Goal: Information Seeking & Learning: Learn about a topic

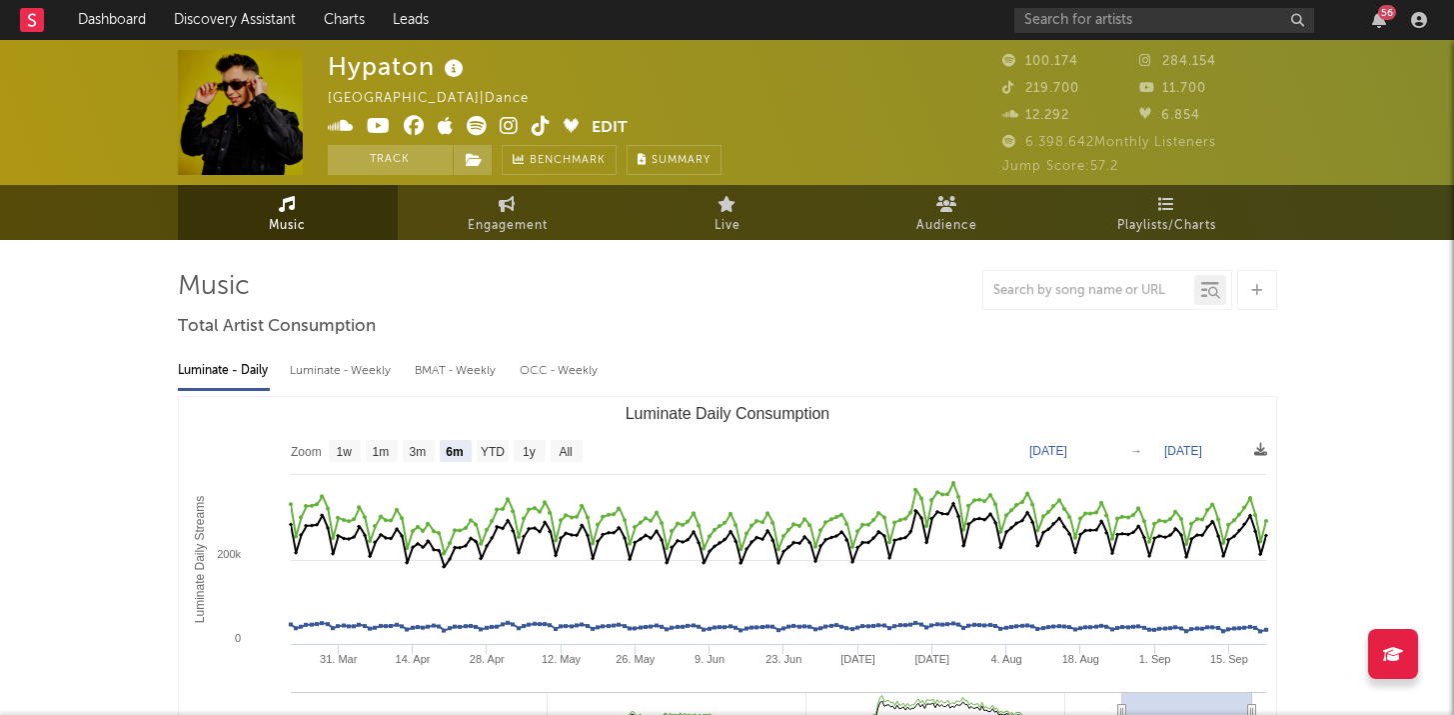
select select "6m"
click at [1114, 18] on input "text" at bounding box center [1164, 20] width 300 height 25
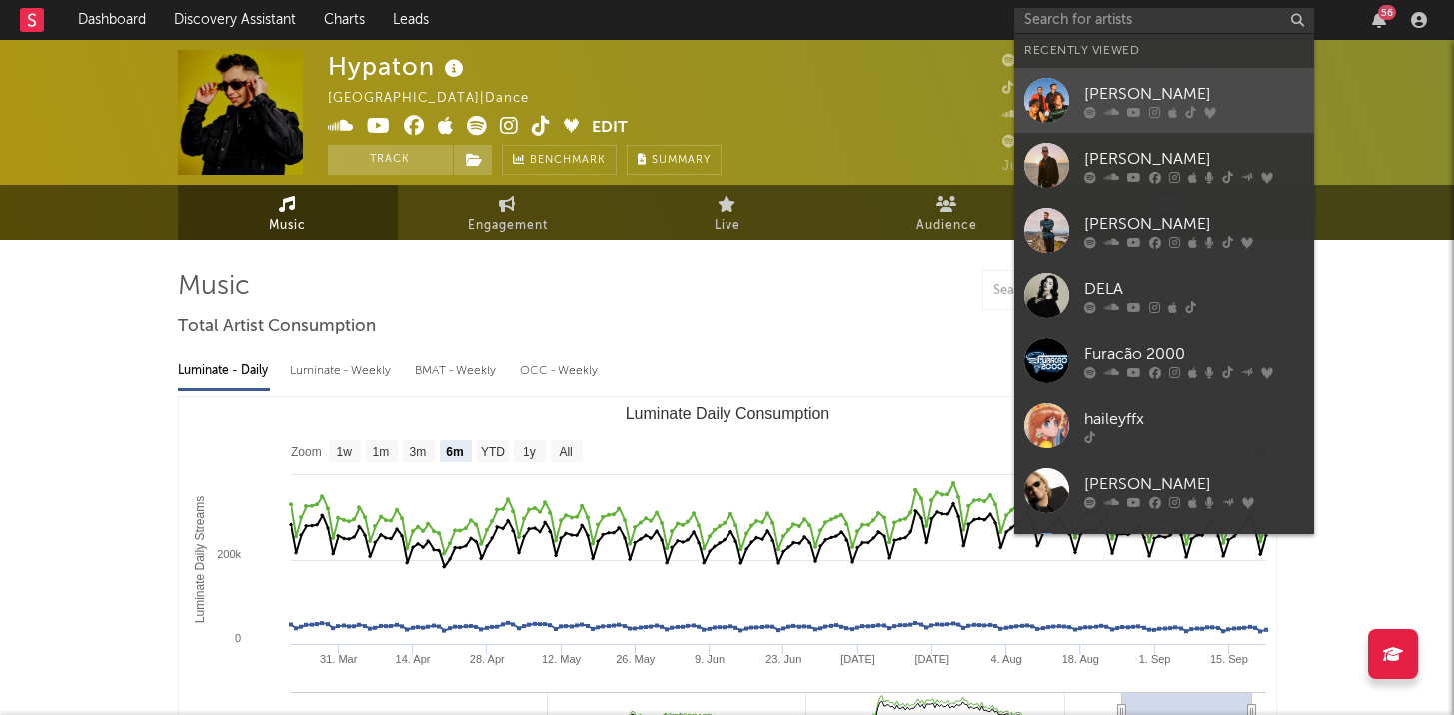
click at [1108, 99] on div "[PERSON_NAME]" at bounding box center [1194, 94] width 220 height 24
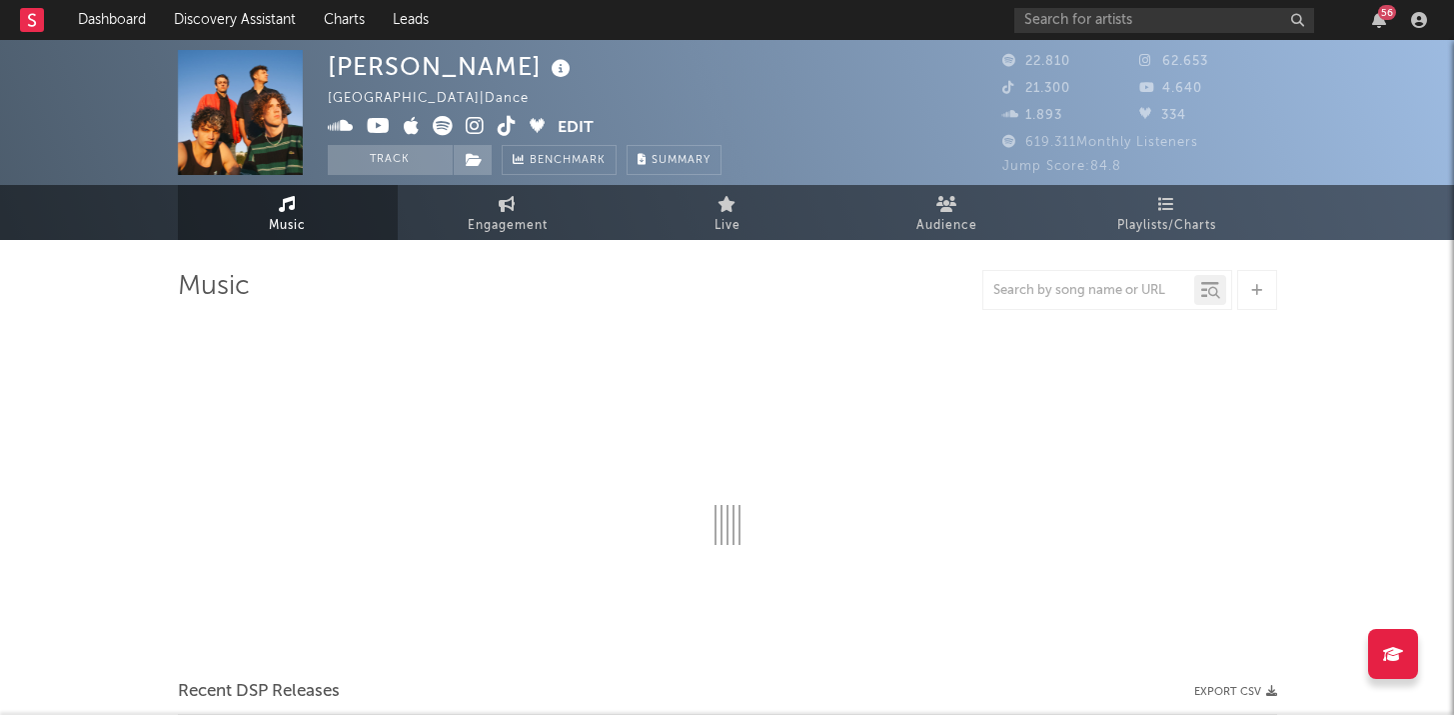
select select "6m"
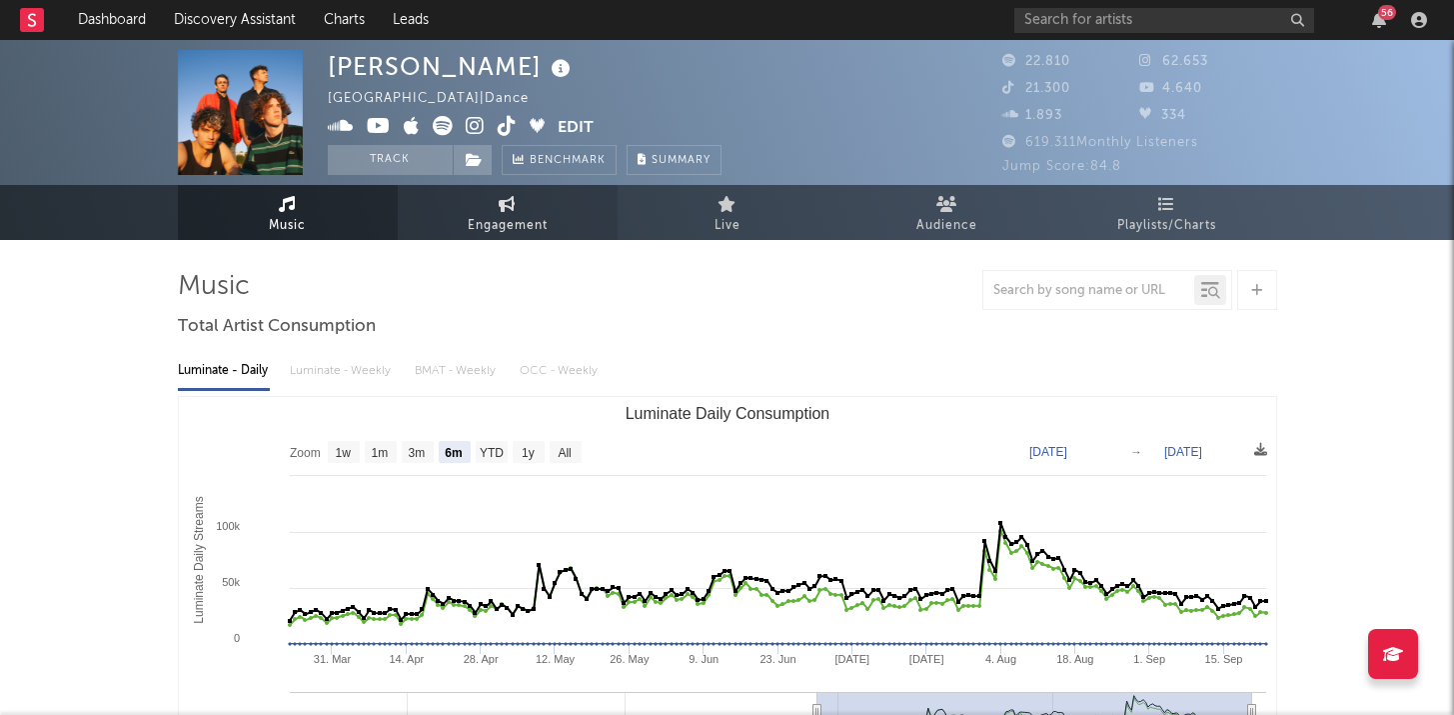
click at [542, 216] on span "Engagement" at bounding box center [508, 226] width 80 height 24
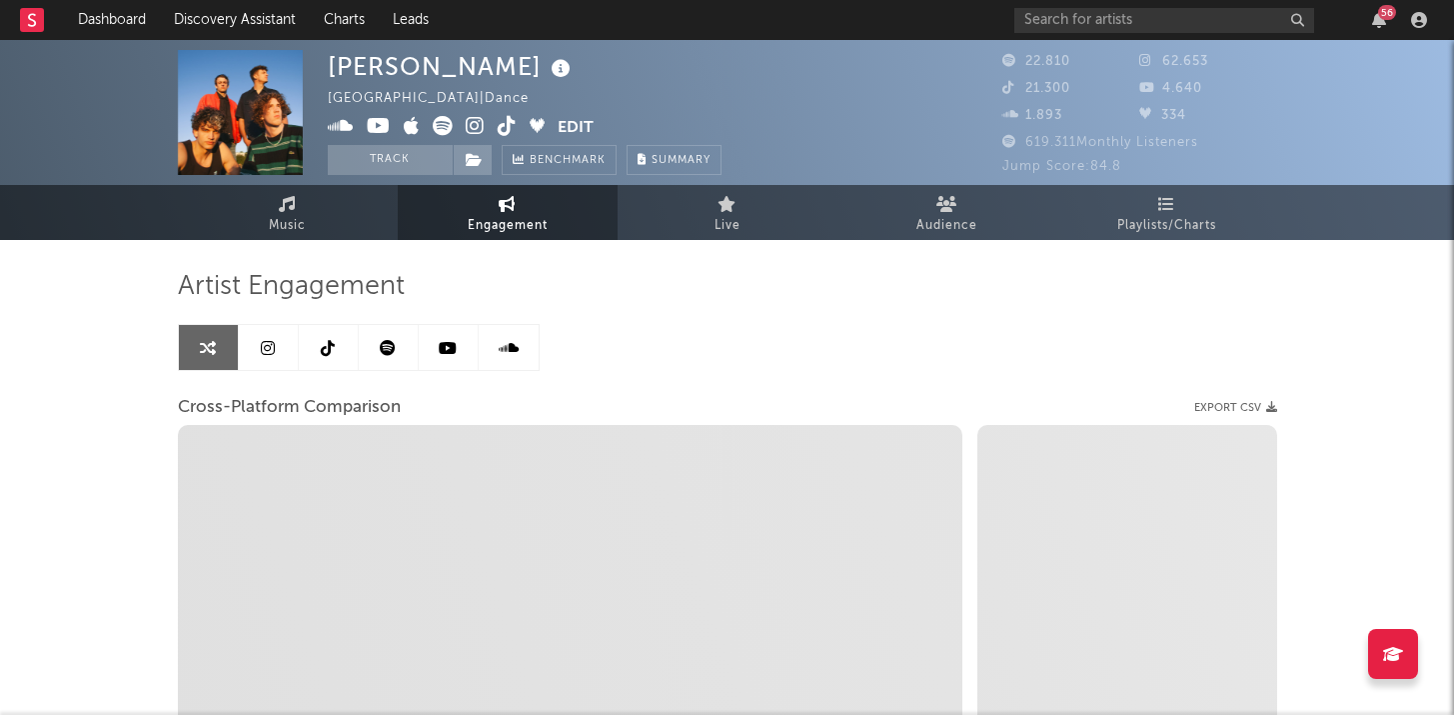
select select "1w"
click at [329, 346] on icon at bounding box center [328, 348] width 14 height 16
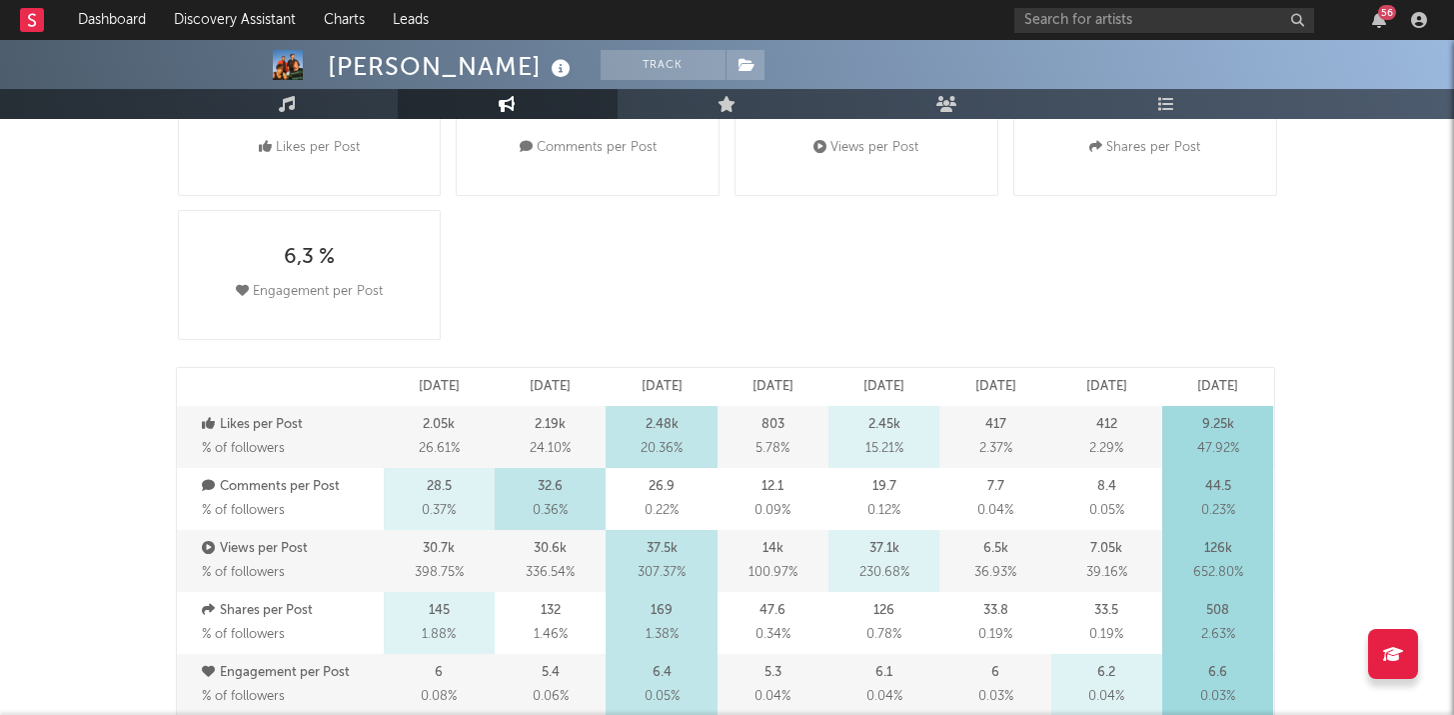
select select "6m"
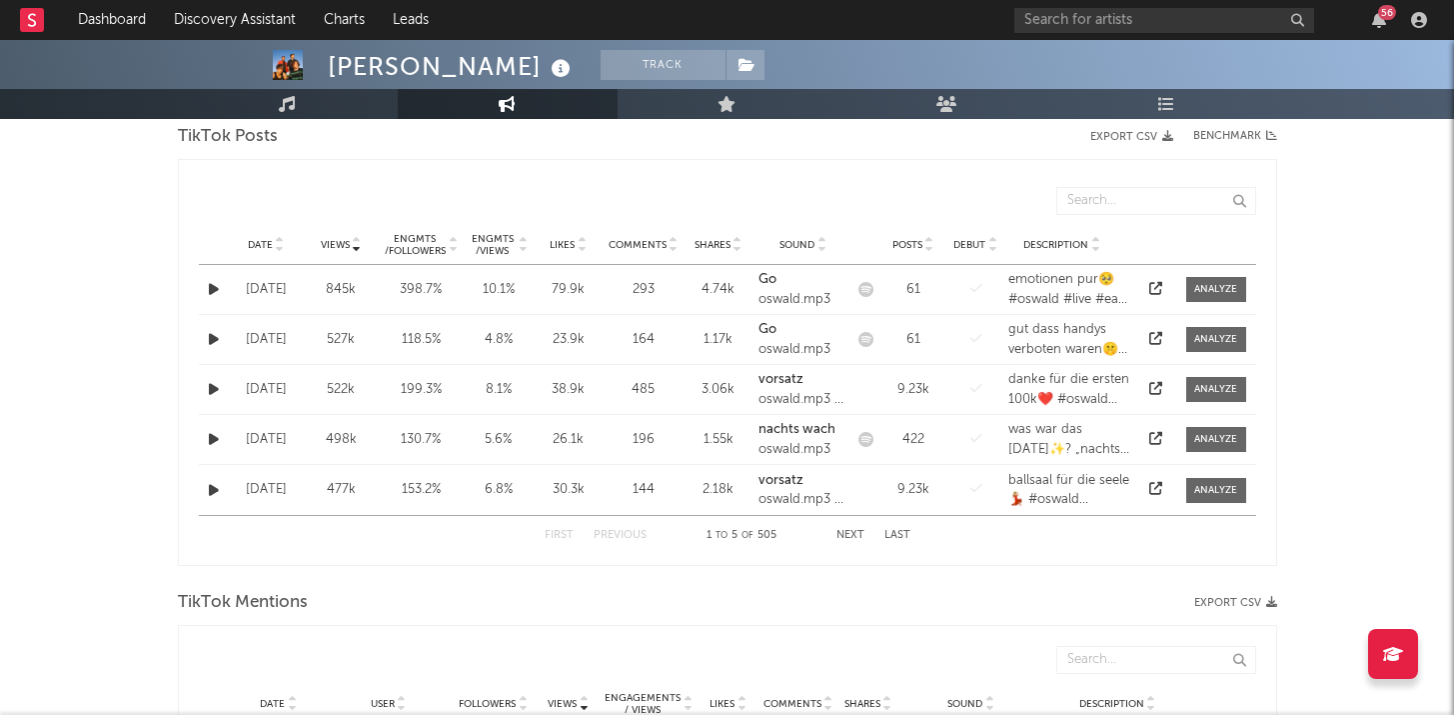
scroll to position [1006, 0]
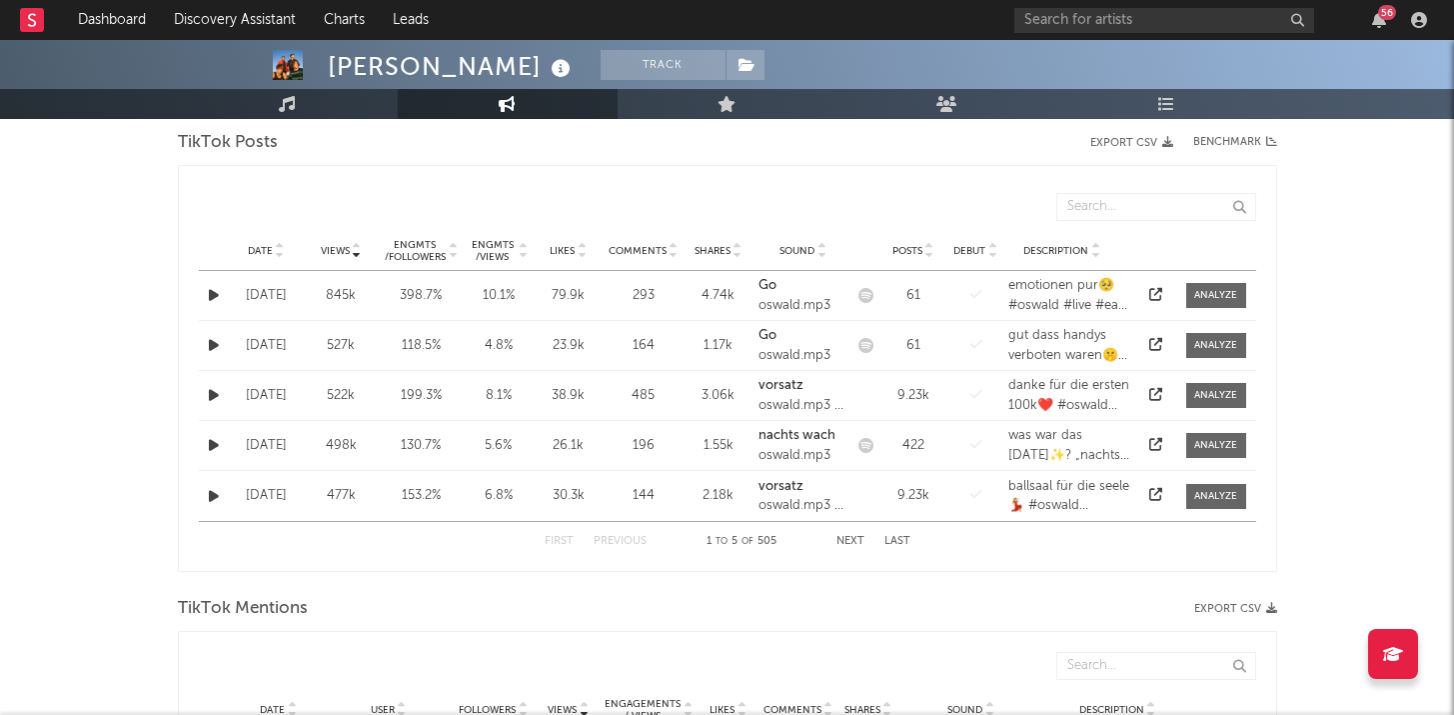
click at [486, 247] on div "Engmts / Views" at bounding box center [493, 251] width 48 height 24
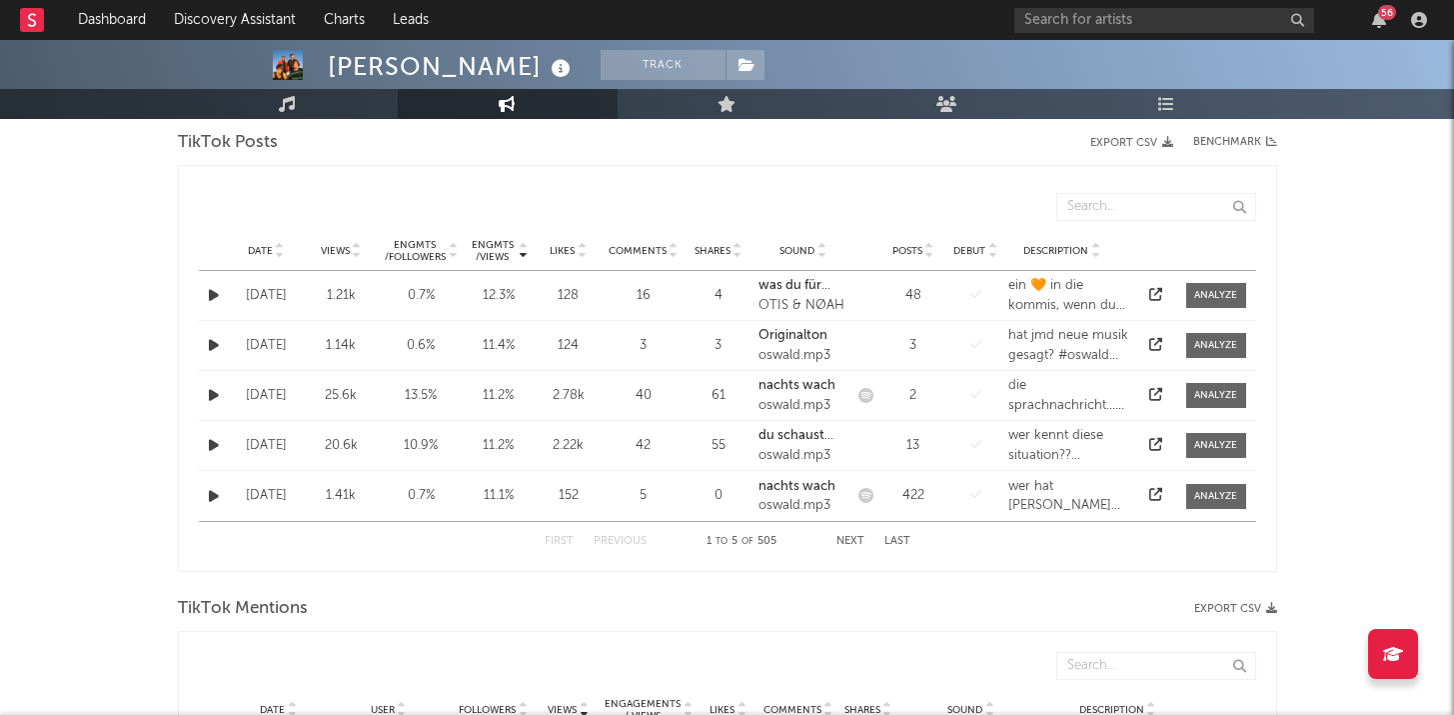
click at [336, 252] on span "Views" at bounding box center [335, 251] width 29 height 12
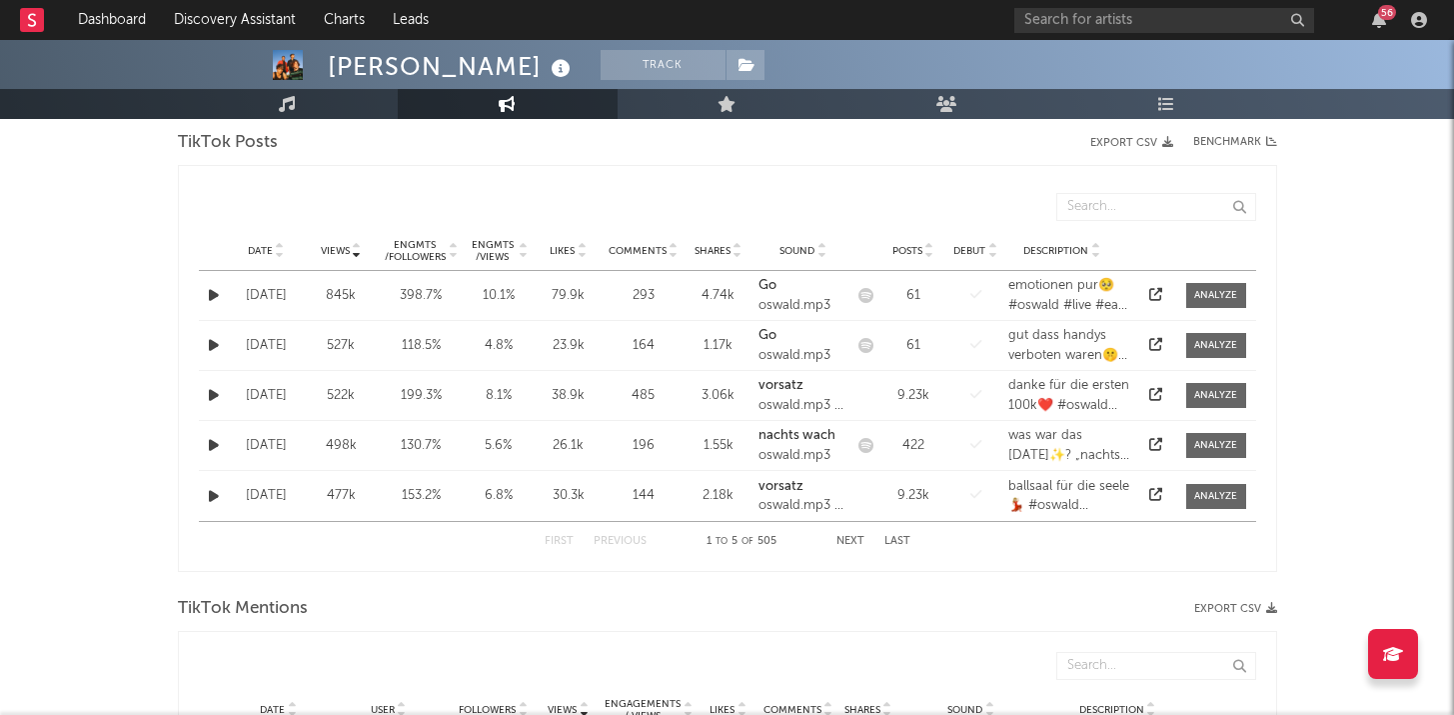
click at [250, 291] on div "[DATE]" at bounding box center [266, 296] width 65 height 20
click at [219, 293] on button "button" at bounding box center [214, 295] width 20 height 23
click at [211, 344] on icon "button" at bounding box center [214, 345] width 10 height 13
click at [493, 245] on div "Engmts / Views" at bounding box center [493, 251] width 48 height 24
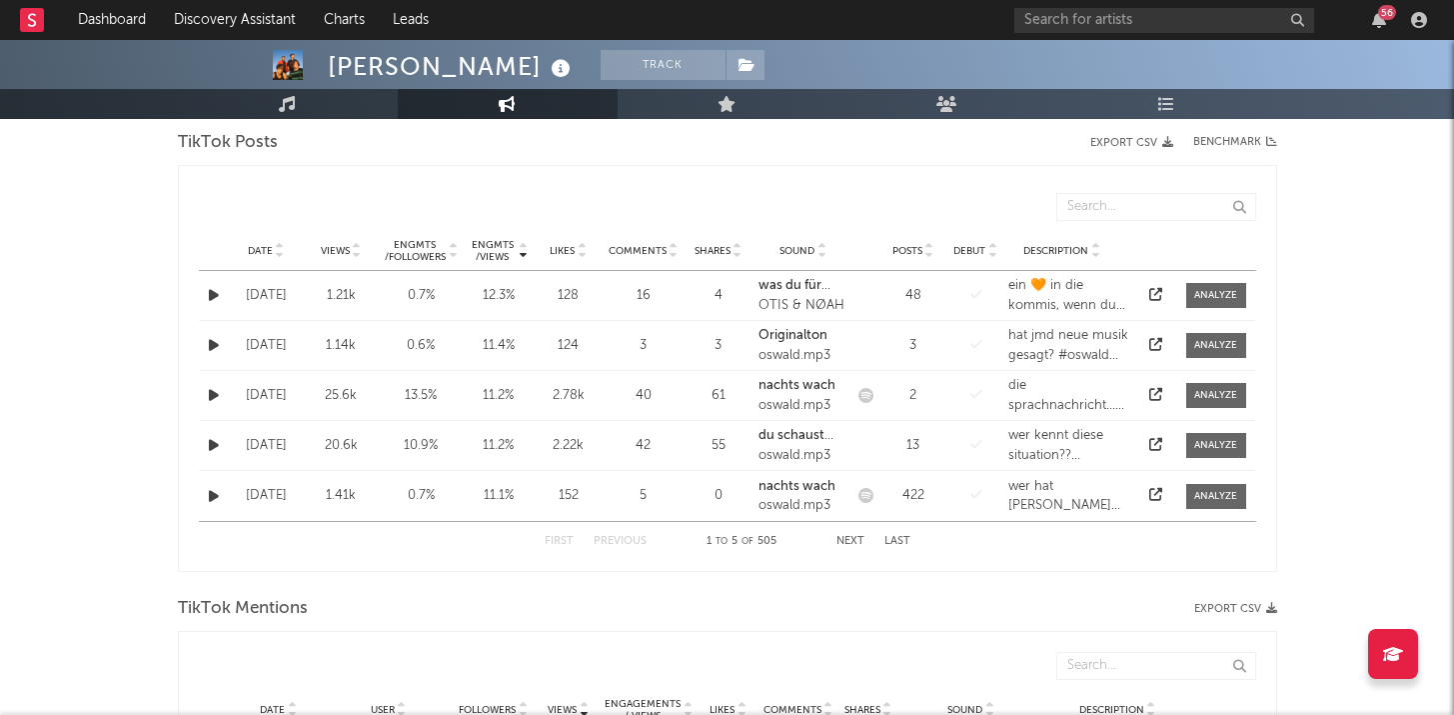
click at [207, 293] on button "button" at bounding box center [214, 295] width 20 height 23
click at [650, 251] on span "Comments" at bounding box center [638, 251] width 58 height 12
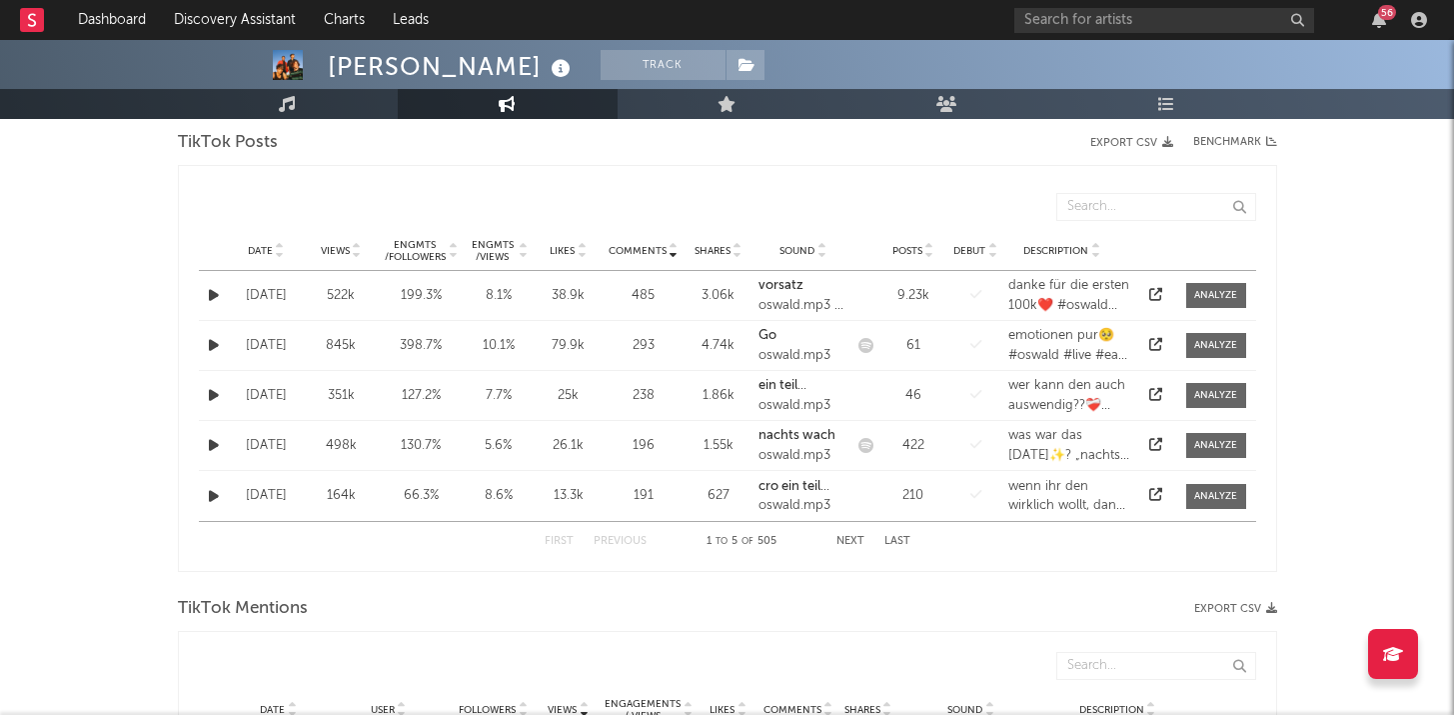
click at [207, 296] on button "button" at bounding box center [214, 295] width 20 height 23
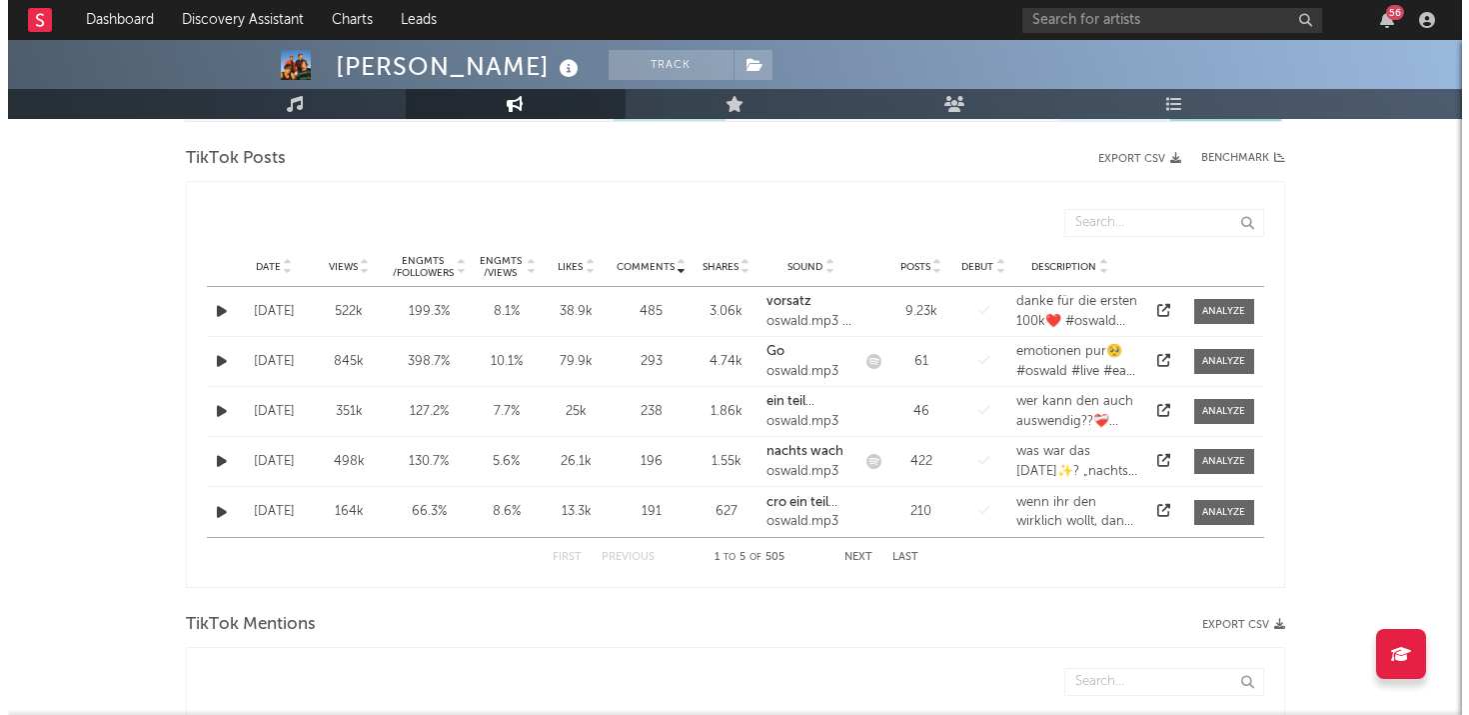
scroll to position [985, 0]
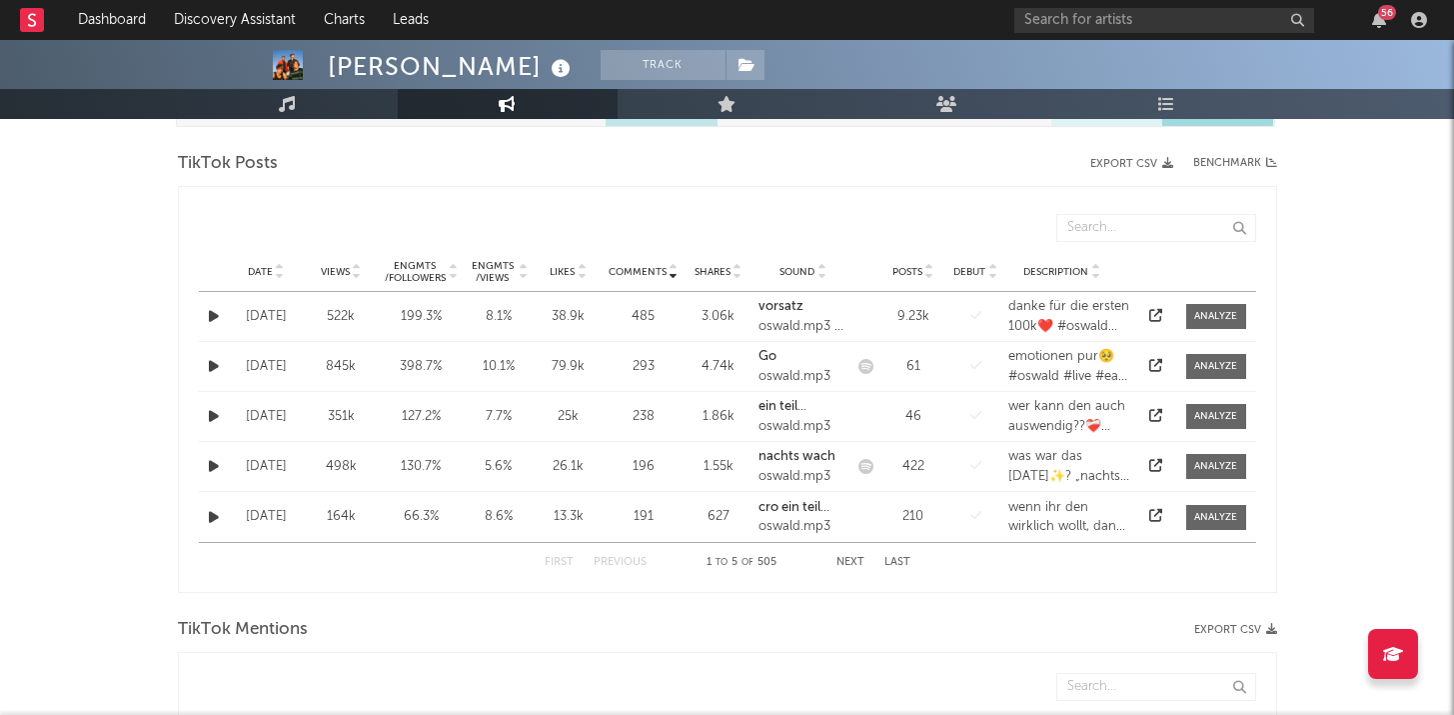
click at [350, 274] on div at bounding box center [356, 271] width 12 height 15
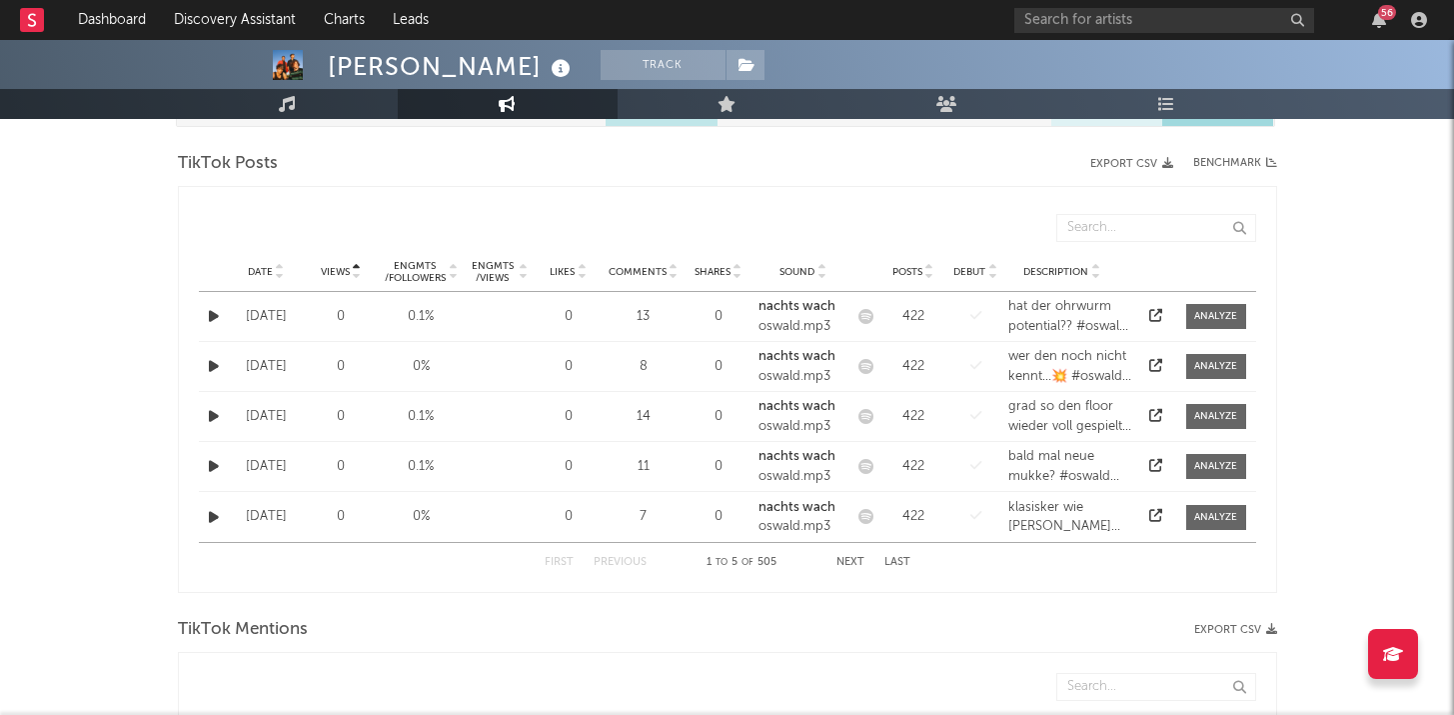
click at [858, 562] on button "Next" at bounding box center [850, 562] width 28 height 11
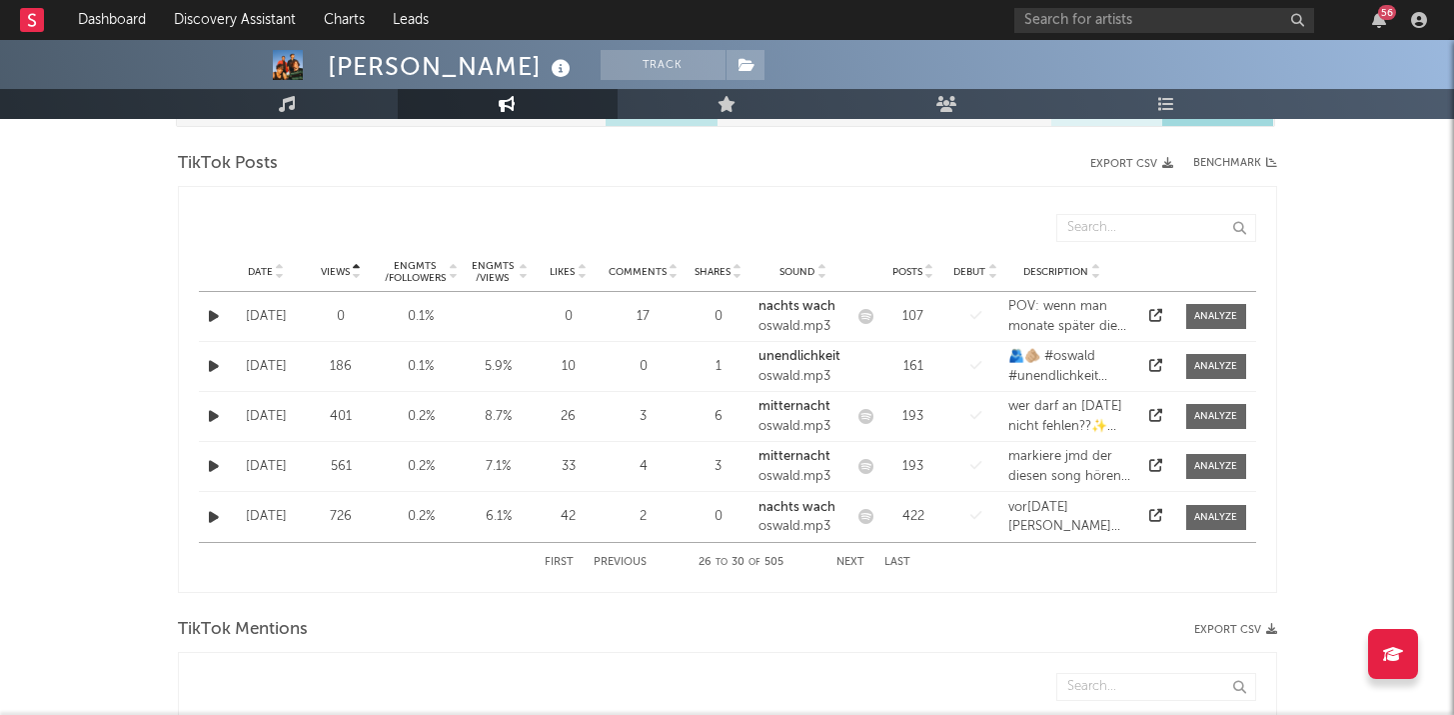
click at [206, 370] on button "button" at bounding box center [214, 366] width 20 height 23
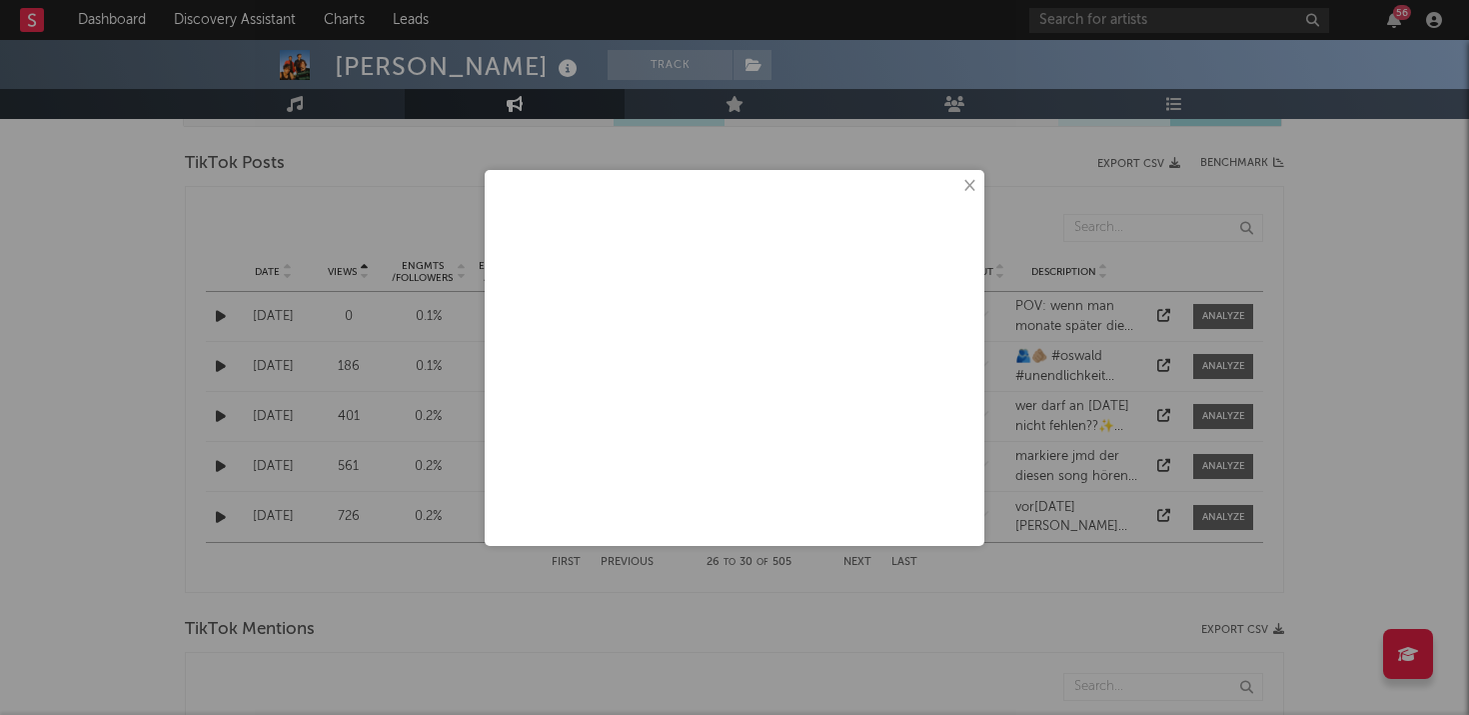
click at [968, 190] on button "×" at bounding box center [968, 186] width 22 height 22
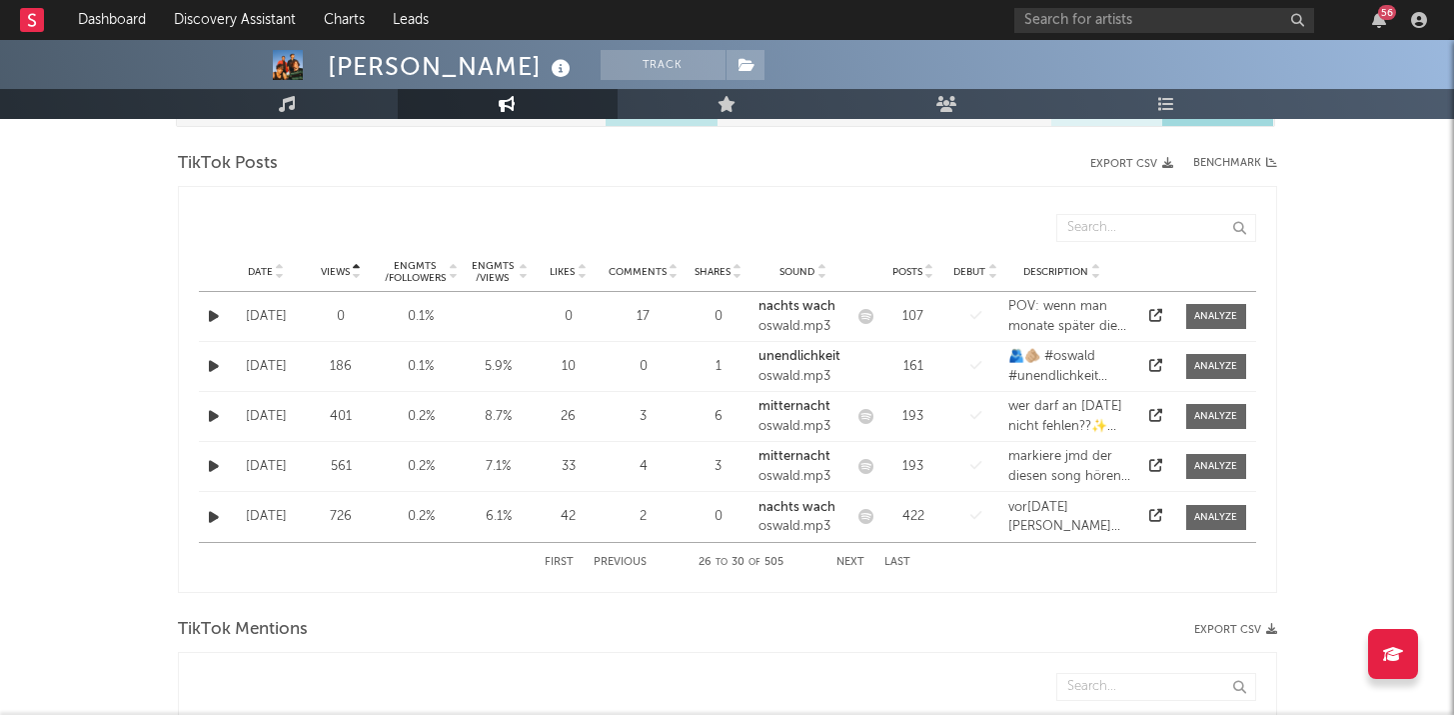
click at [216, 370] on icon "button" at bounding box center [214, 366] width 10 height 13
click at [214, 421] on icon "button" at bounding box center [214, 416] width 10 height 13
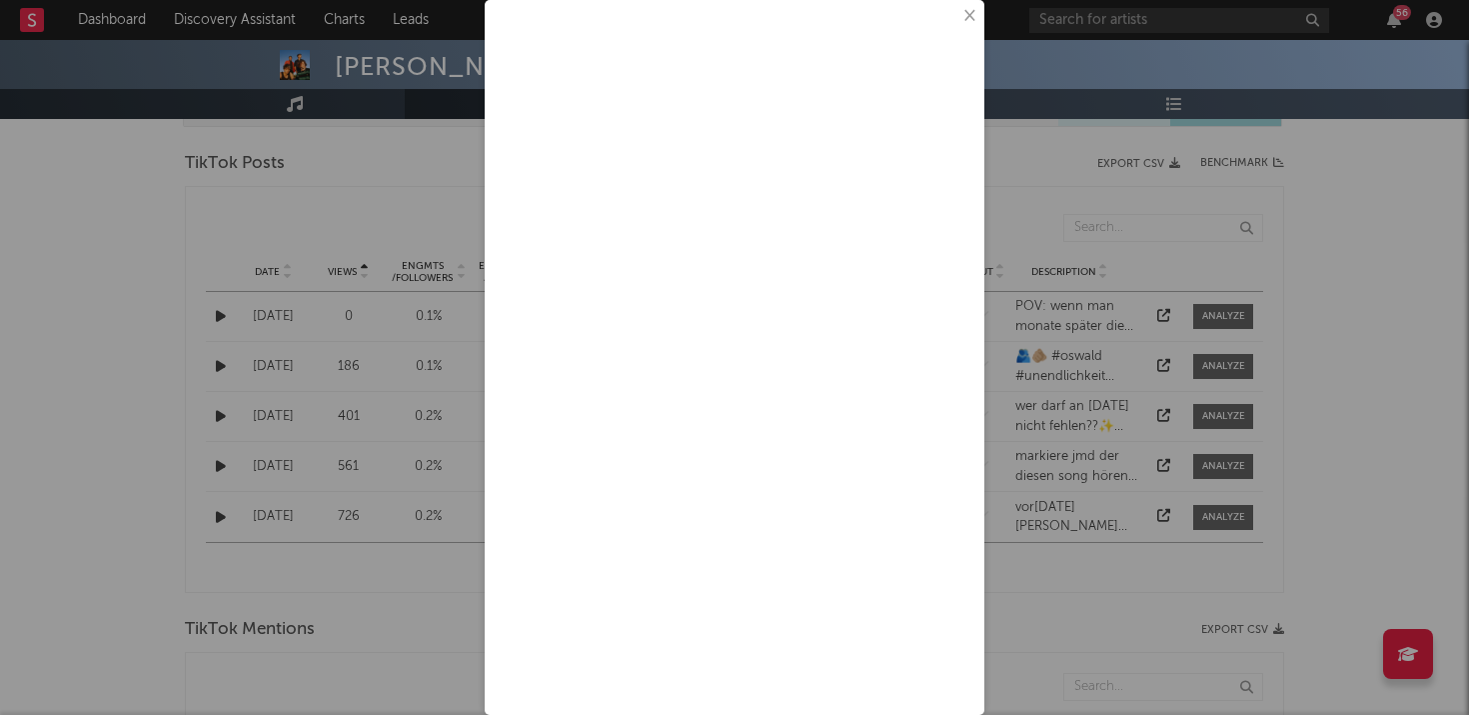
click at [957, 18] on button "×" at bounding box center [968, 16] width 22 height 22
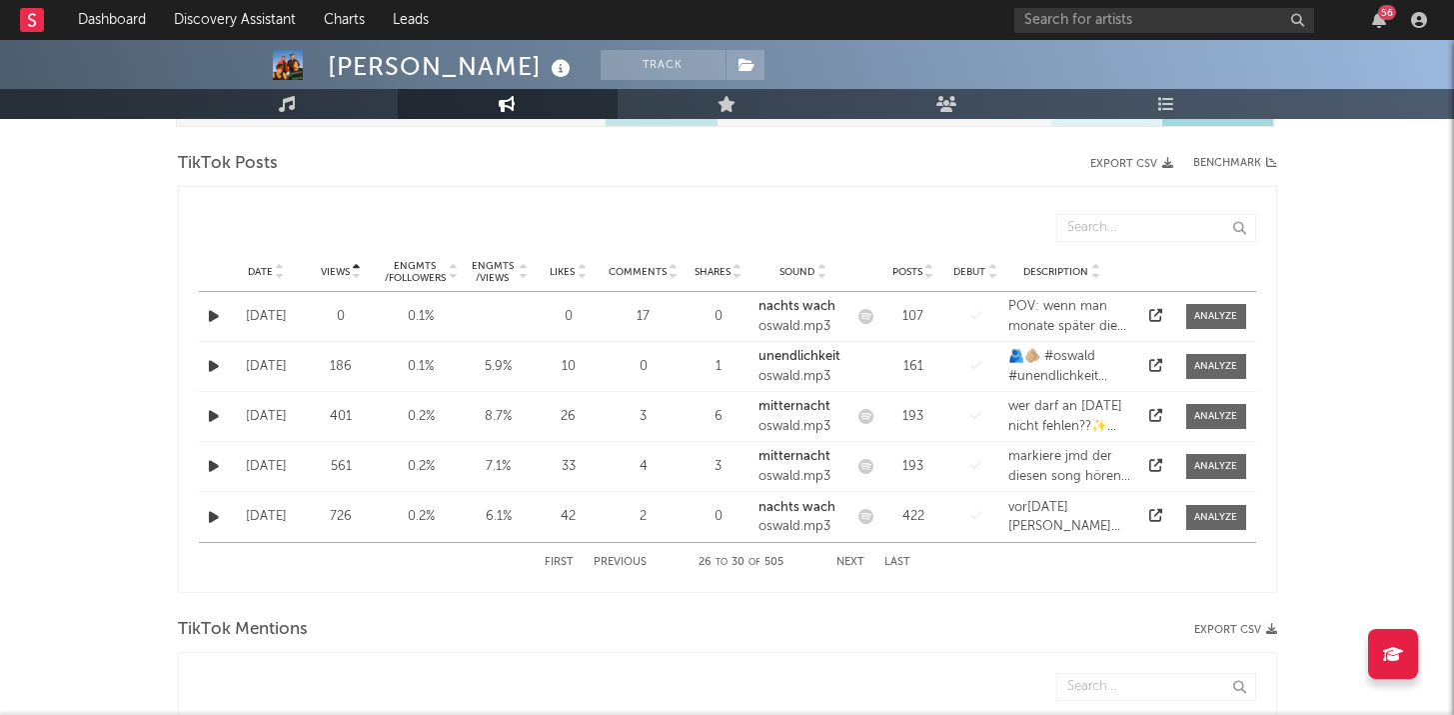
click at [210, 418] on icon "button" at bounding box center [214, 416] width 10 height 13
click at [211, 465] on icon "button" at bounding box center [214, 466] width 10 height 13
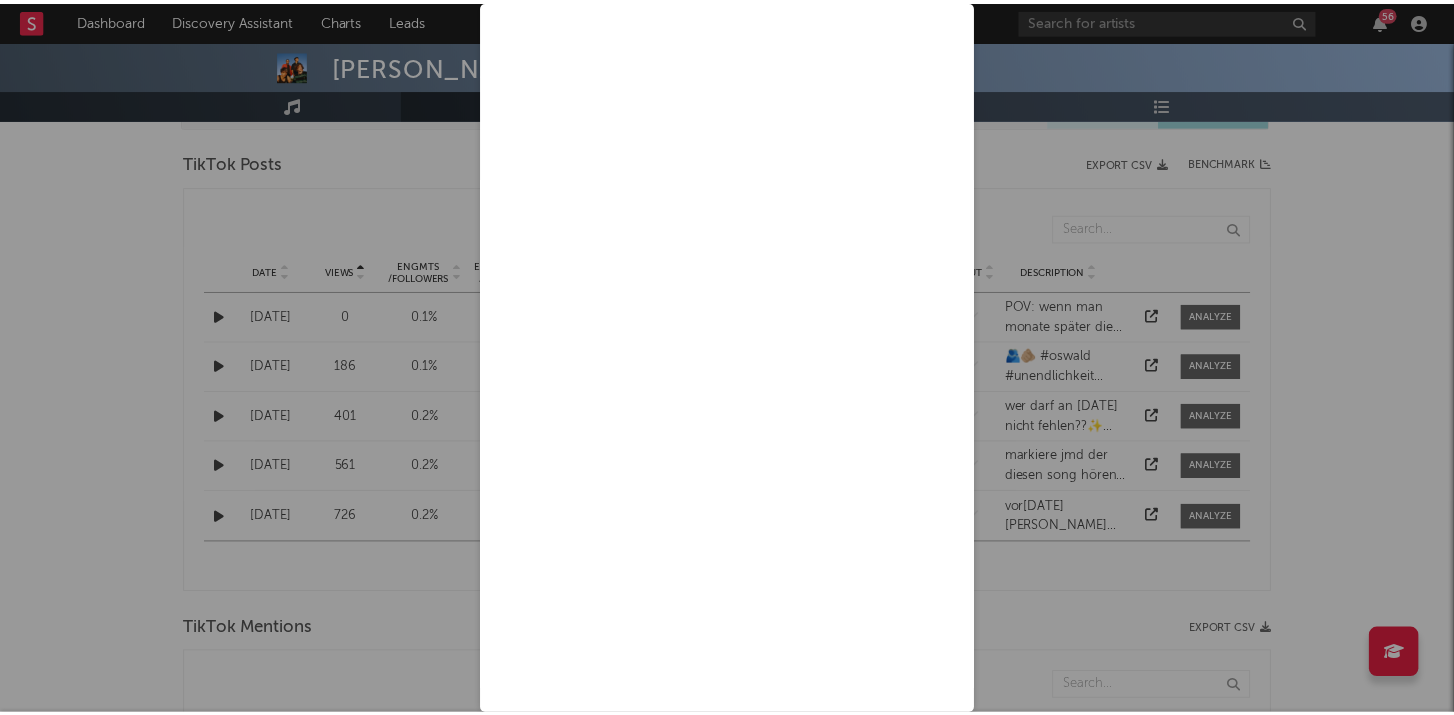
scroll to position [90, 0]
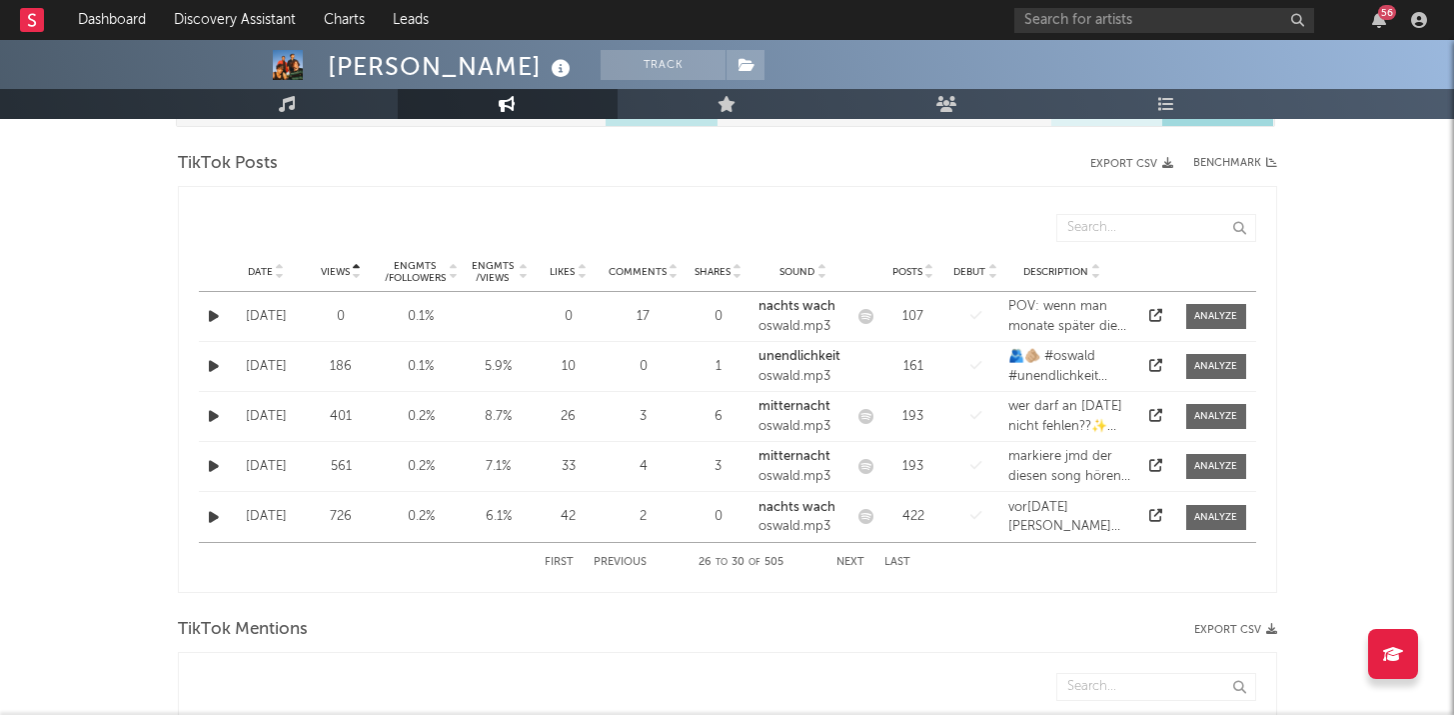
click at [357, 272] on icon at bounding box center [357, 276] width 10 height 8
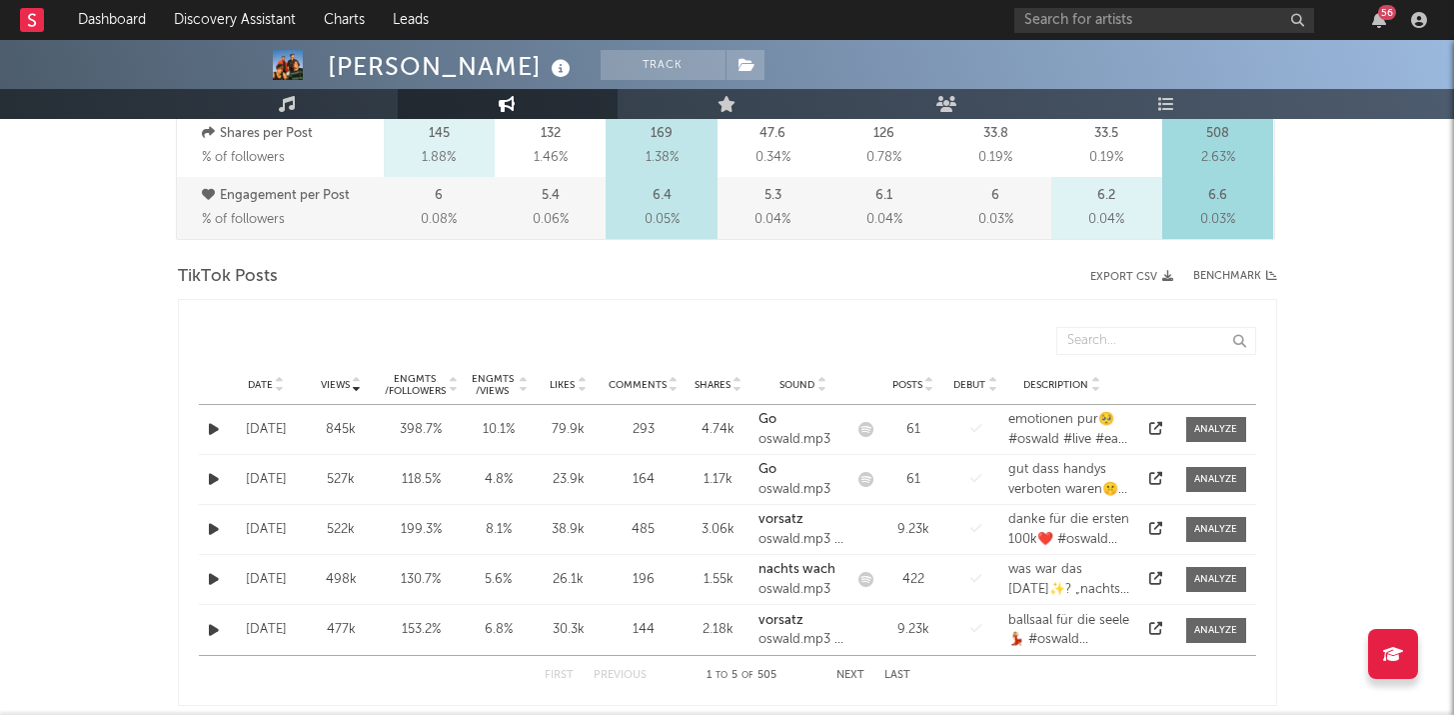
scroll to position [875, 0]
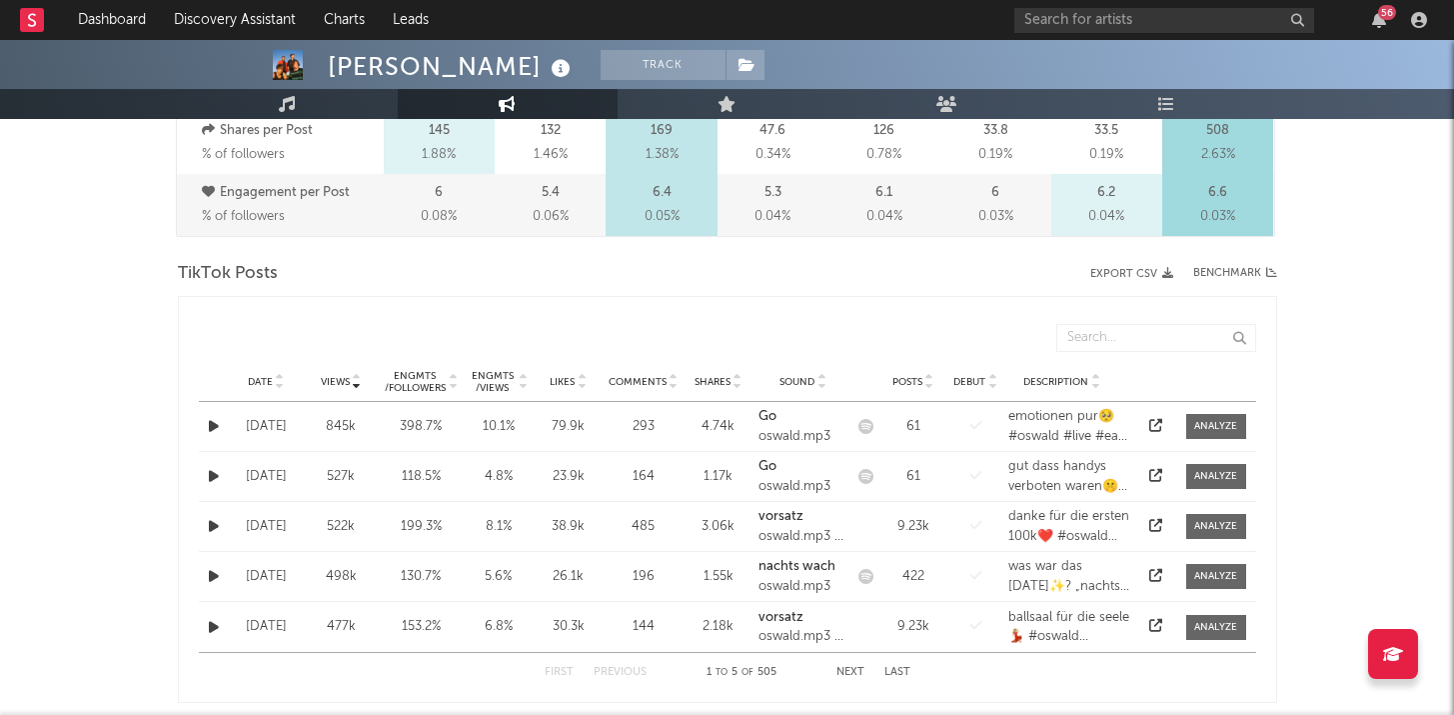
click at [334, 386] on span "Views" at bounding box center [335, 382] width 29 height 12
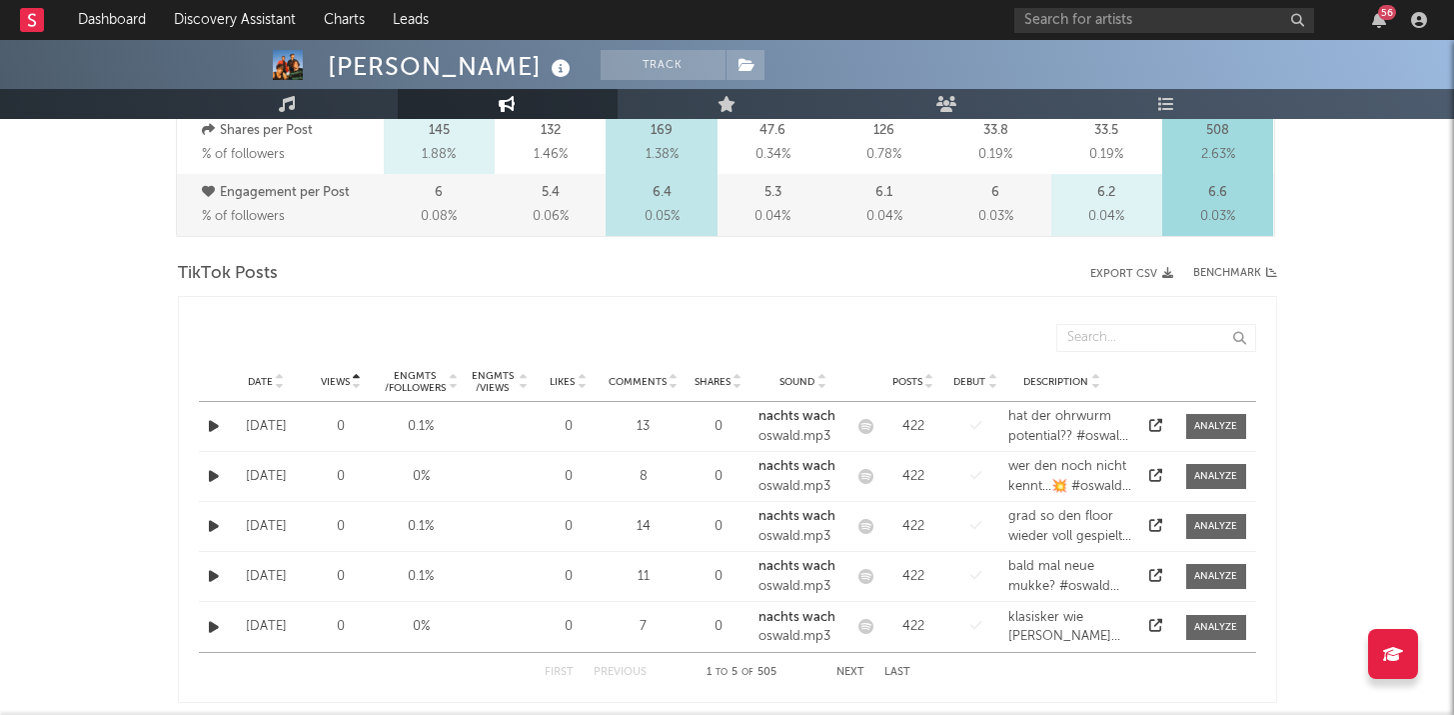
click at [340, 385] on span "Views" at bounding box center [335, 382] width 29 height 12
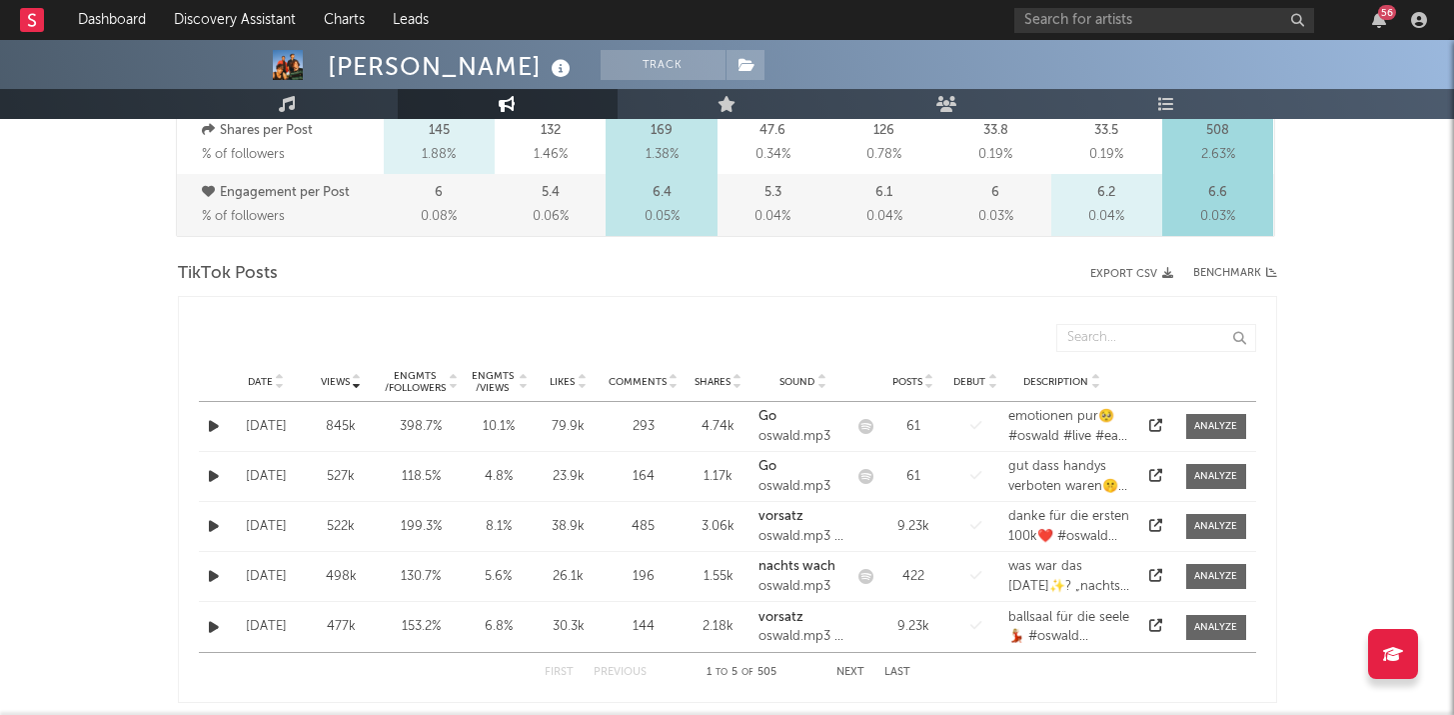
click at [337, 428] on div "845k" at bounding box center [341, 427] width 65 height 20
click at [207, 427] on button "button" at bounding box center [214, 426] width 20 height 23
click at [208, 467] on button "button" at bounding box center [214, 476] width 20 height 23
click at [214, 522] on icon "button" at bounding box center [214, 526] width 10 height 13
click at [649, 385] on span "Comments" at bounding box center [638, 382] width 58 height 12
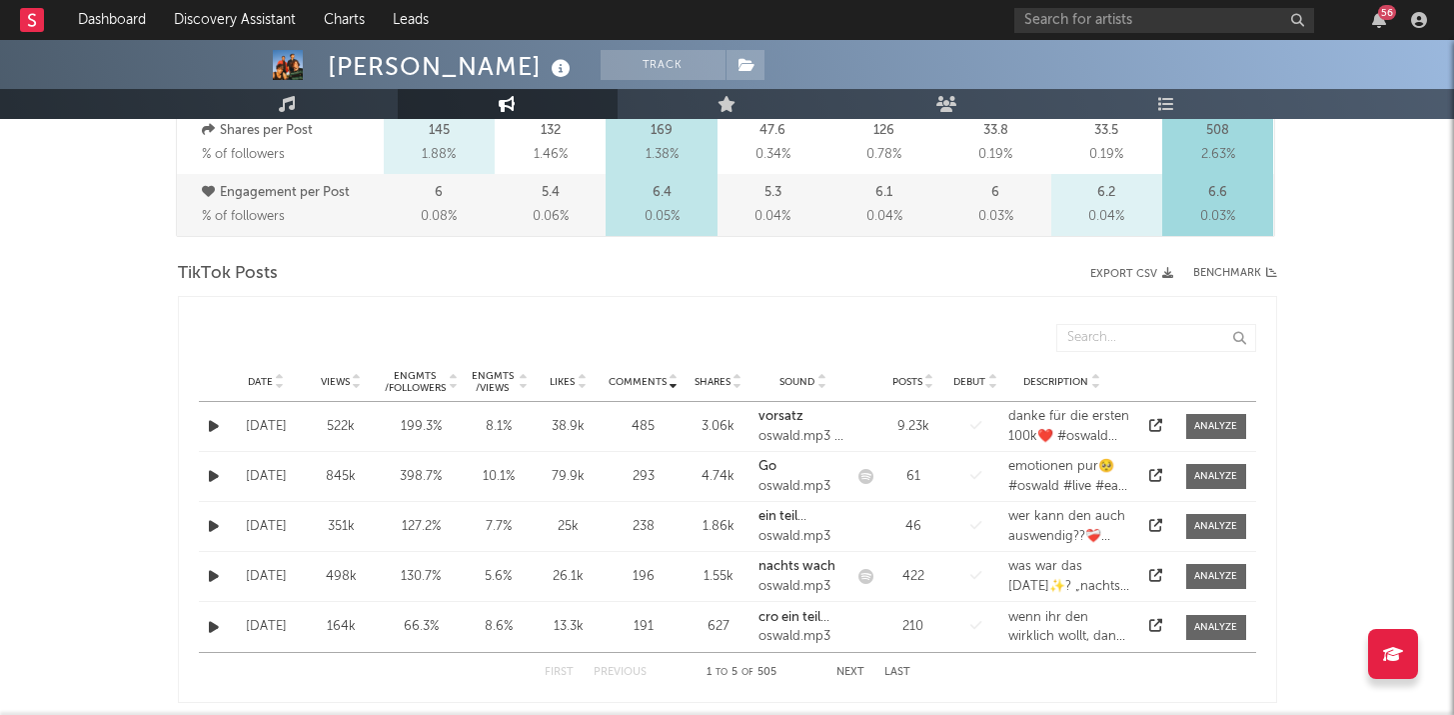
click at [255, 429] on div "[DATE]" at bounding box center [266, 427] width 65 height 20
click at [210, 424] on icon "button" at bounding box center [214, 426] width 10 height 13
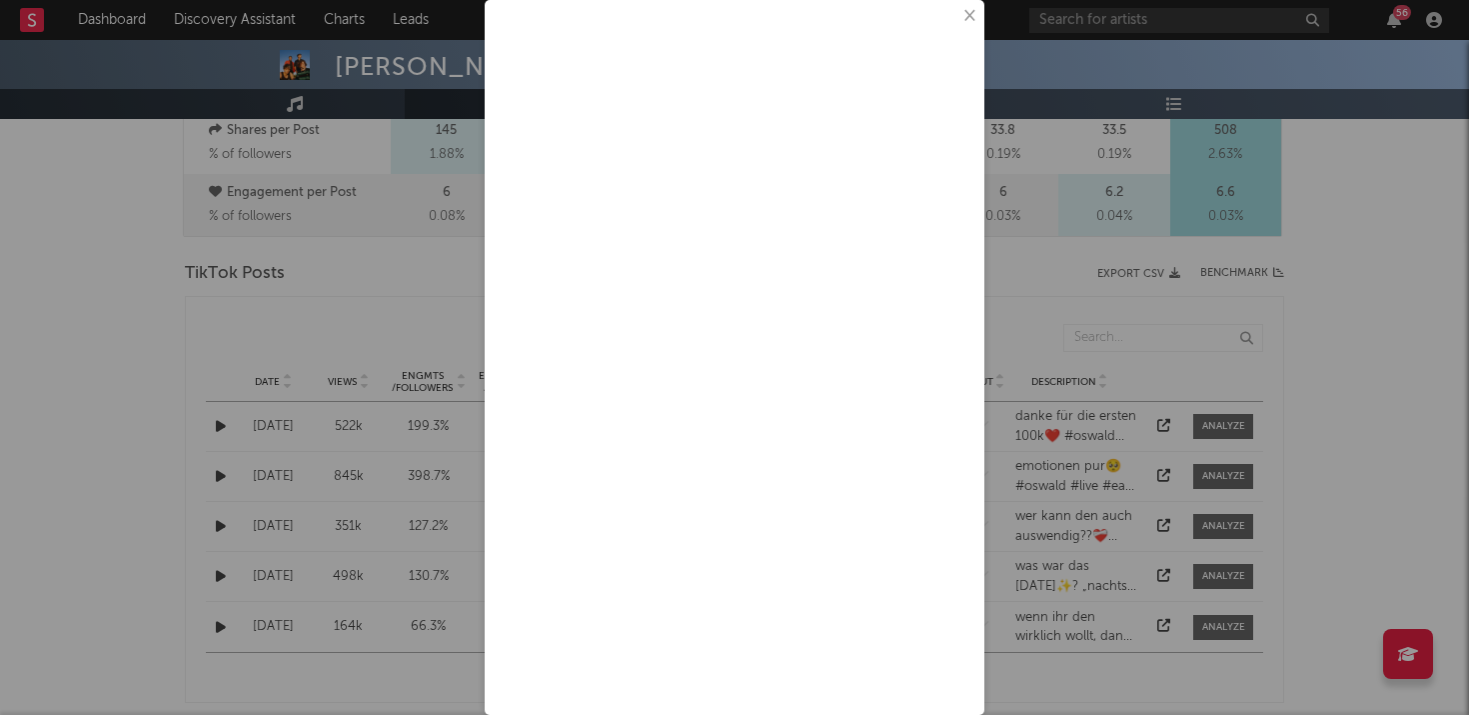
click at [957, 14] on button "×" at bounding box center [968, 16] width 22 height 22
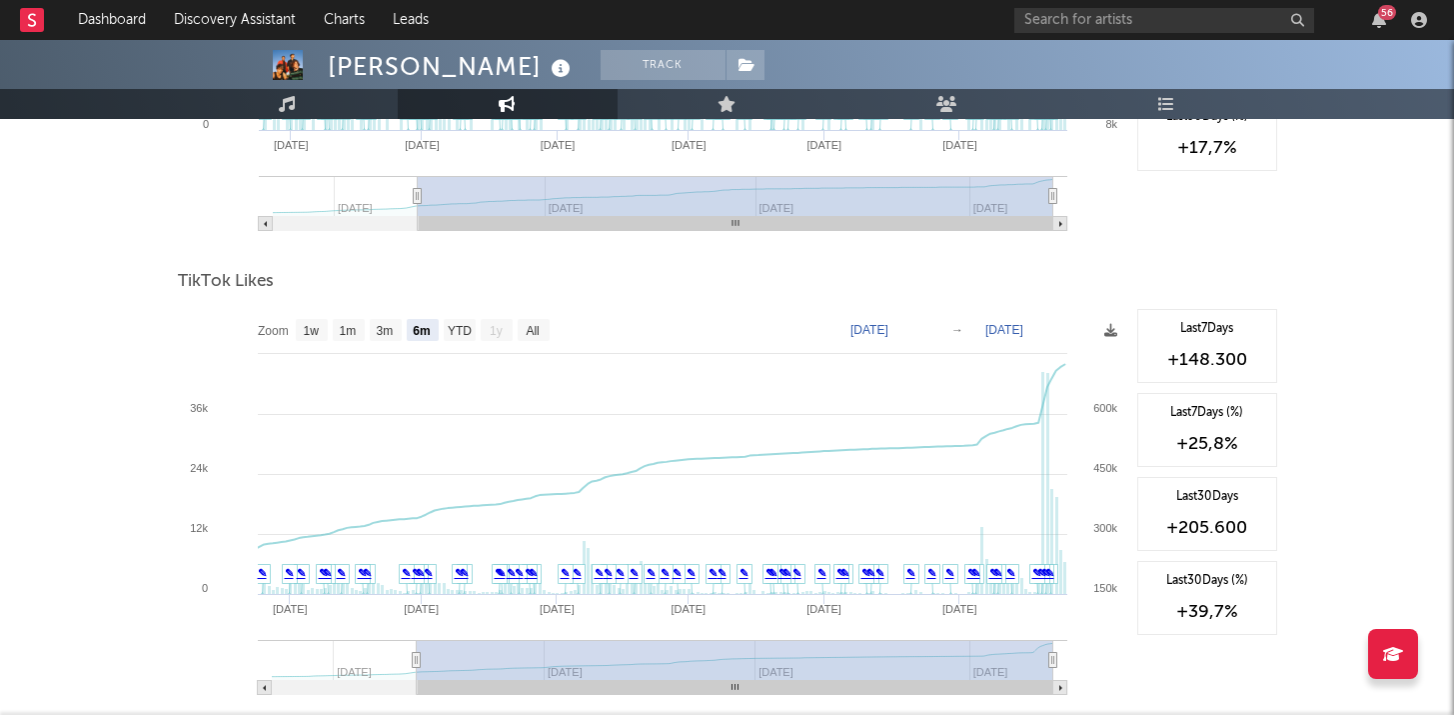
scroll to position [2389, 0]
